Goal: Information Seeking & Learning: Learn about a topic

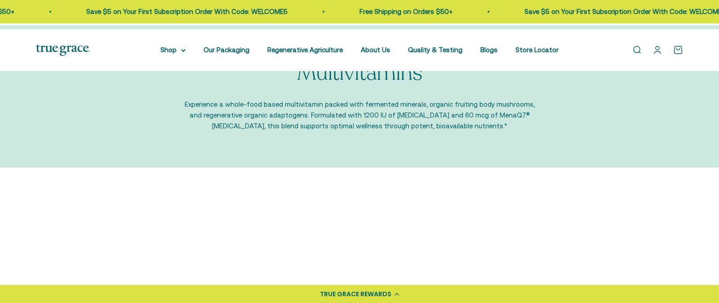
scroll to position [40, 0]
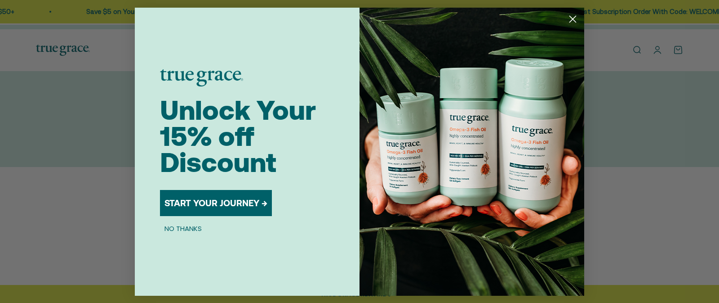
click at [572, 18] on circle "Close dialog" at bounding box center [573, 18] width 15 height 15
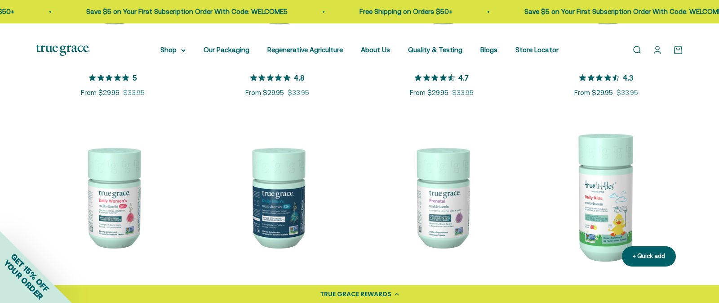
scroll to position [0, 0]
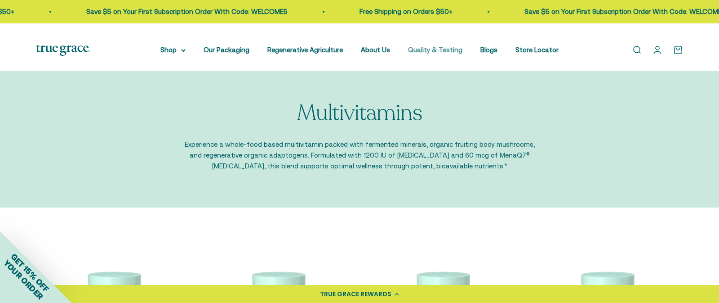
click at [463, 54] on link "Quality & Testing" at bounding box center [435, 50] width 54 height 8
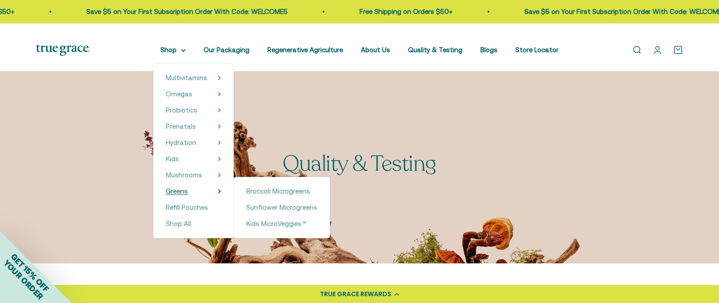
click at [221, 197] on summary "Greens" at bounding box center [193, 191] width 55 height 11
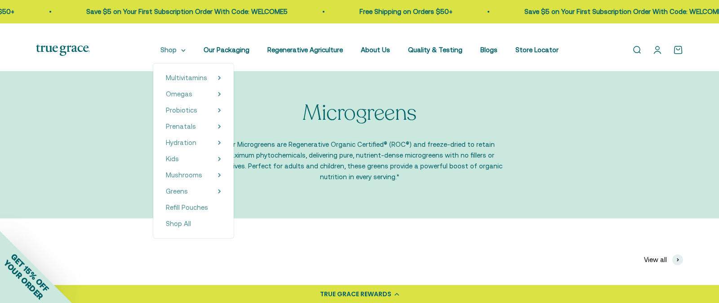
click at [180, 54] on summary "Shop" at bounding box center [173, 50] width 25 height 11
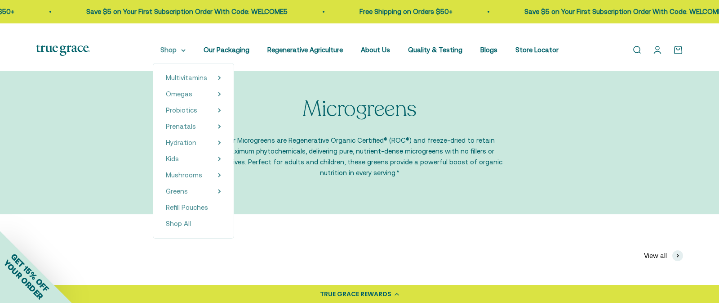
scroll to position [5, 0]
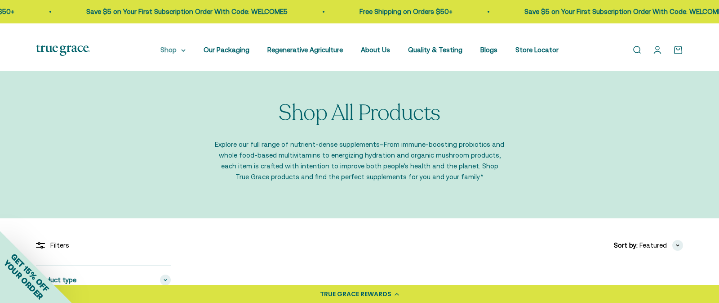
click at [176, 53] on summary "Shop" at bounding box center [173, 50] width 25 height 11
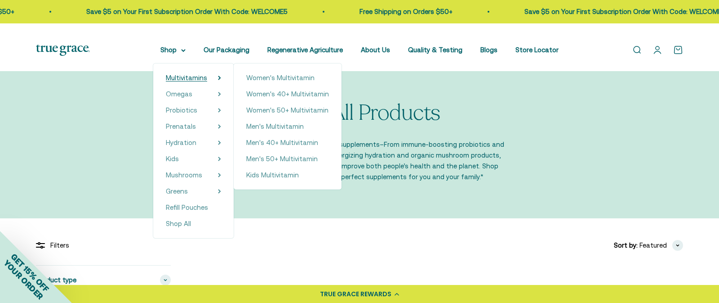
click at [188, 81] on span "Multivitamins" at bounding box center [186, 78] width 41 height 8
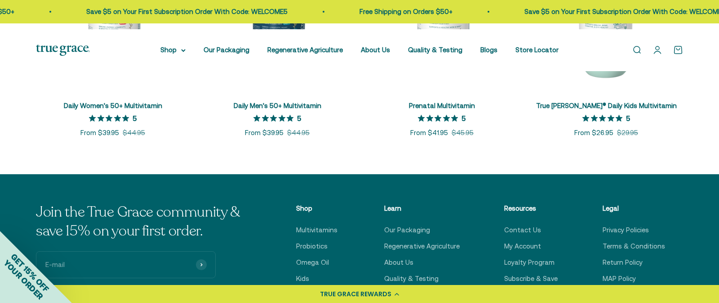
scroll to position [532, 0]
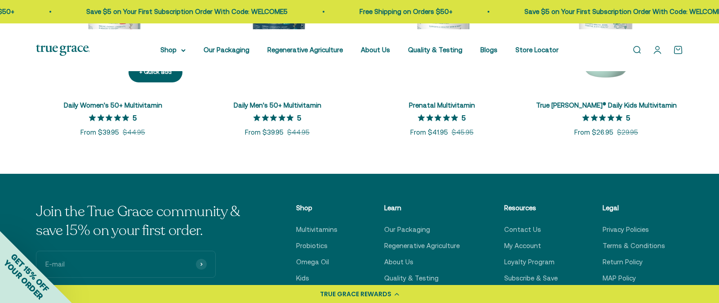
click at [129, 109] on link "Daily Women's 50+ Multivitamin" at bounding box center [113, 105] width 98 height 8
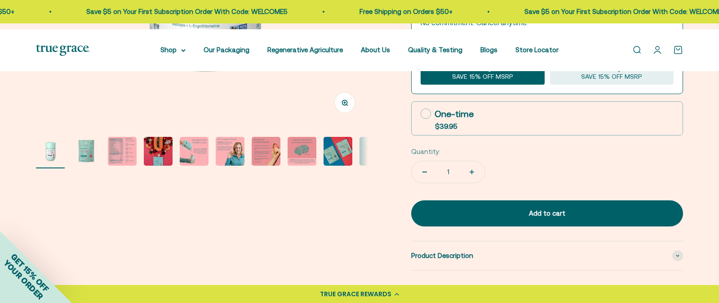
scroll to position [302, 0]
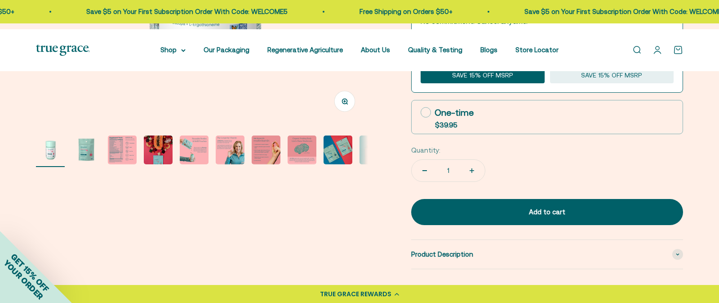
click at [91, 164] on img "Go to item 2" at bounding box center [86, 149] width 29 height 29
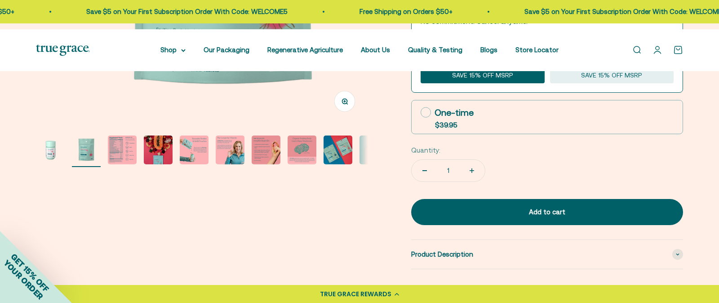
click at [120, 164] on img "Go to item 3" at bounding box center [122, 149] width 29 height 29
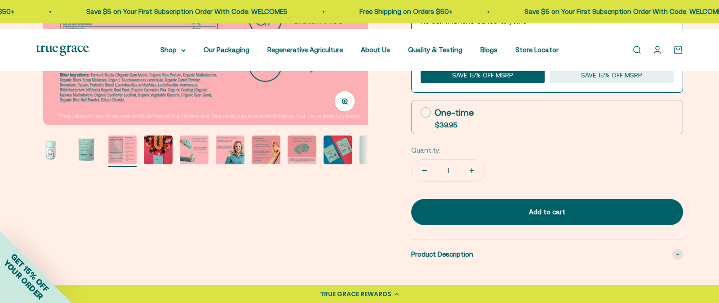
scroll to position [0, 680]
click at [120, 164] on img "Go to item 3" at bounding box center [122, 149] width 29 height 29
click at [342, 104] on icon "button" at bounding box center [345, 101] width 6 height 6
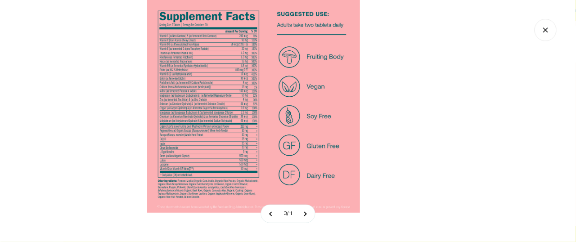
scroll to position [0, 569]
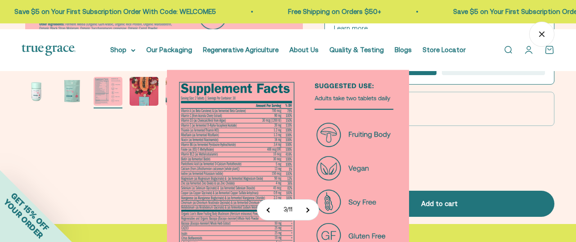
click at [428, 121] on div at bounding box center [288, 121] width 576 height 242
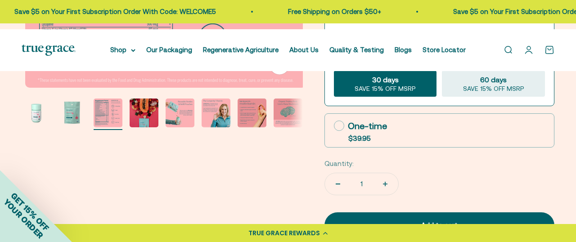
scroll to position [281, 0]
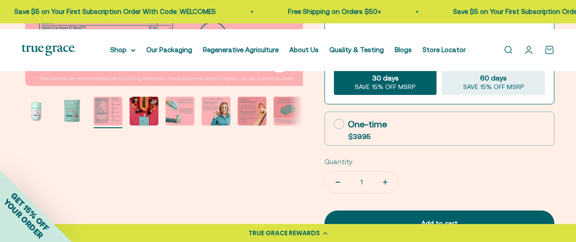
click at [150, 125] on img "Go to item 4" at bounding box center [144, 111] width 29 height 29
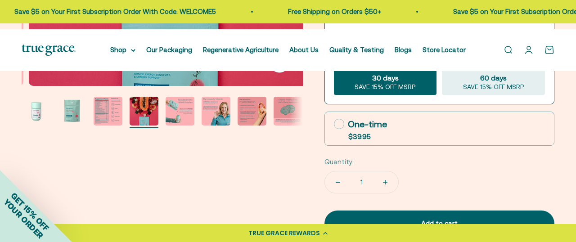
scroll to position [0, 854]
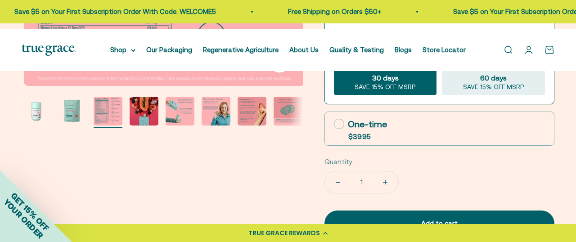
scroll to position [0, 569]
click at [192, 125] on img "Go to item 5" at bounding box center [179, 111] width 29 height 29
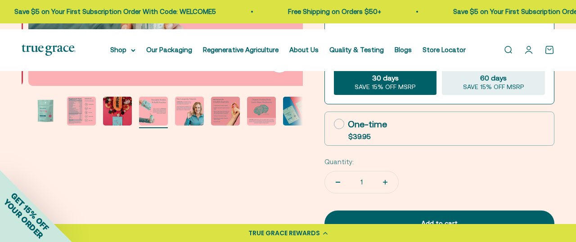
scroll to position [0, 1139]
click at [235, 125] on img "Go to item 7" at bounding box center [225, 111] width 29 height 29
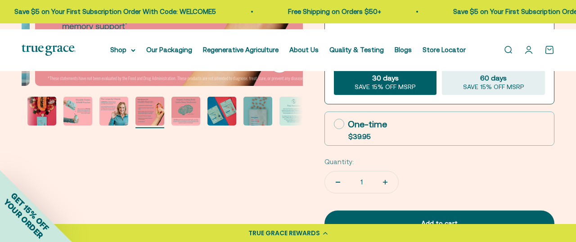
scroll to position [0, 1708]
click at [272, 125] on img "Go to item 10" at bounding box center [257, 111] width 29 height 29
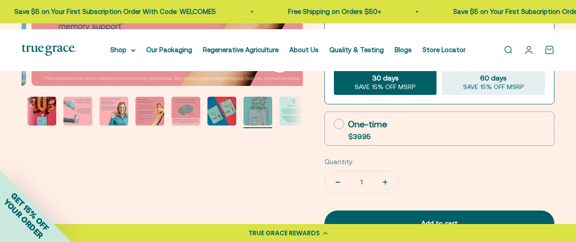
scroll to position [0, 0]
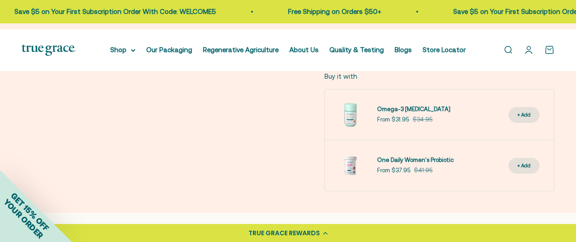
click at [544, 10] on span at bounding box center [548, 5] width 11 height 11
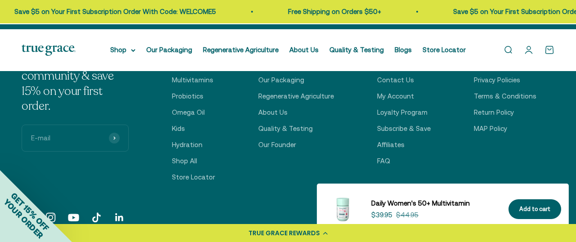
scroll to position [3175, 0]
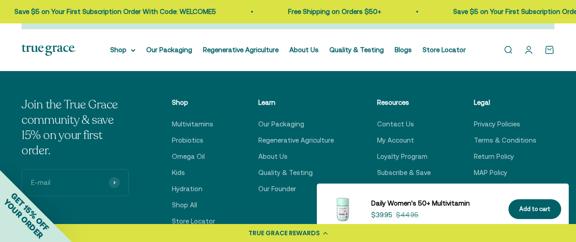
scroll to position [2977, 0]
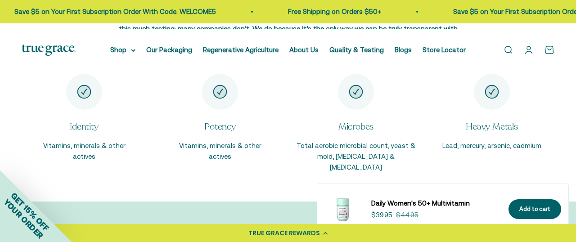
scroll to position [1682, 0]
click at [411, 54] on link "Blogs" at bounding box center [402, 50] width 17 height 8
